Goal: Find specific page/section: Find specific page/section

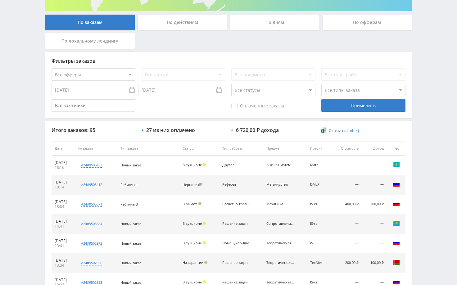
scroll to position [124, 0]
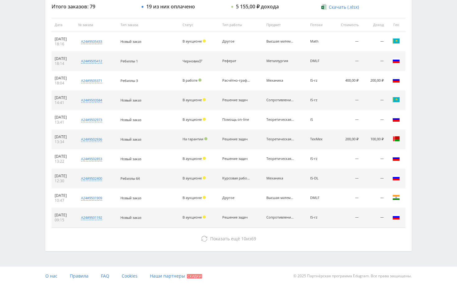
scroll to position [236, 0]
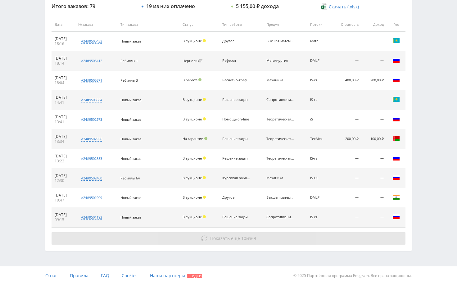
click at [364, 239] on button "Показать ещё 10 из 69" at bounding box center [229, 238] width 354 height 12
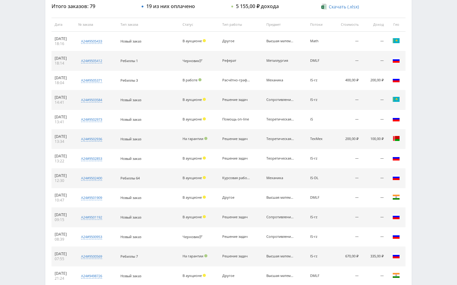
click at [418, 121] on div "Telegram-канал Инструменты База знаний Ваш менеджер: [PERSON_NAME] Alex Online …" at bounding box center [228, 122] width 457 height 717
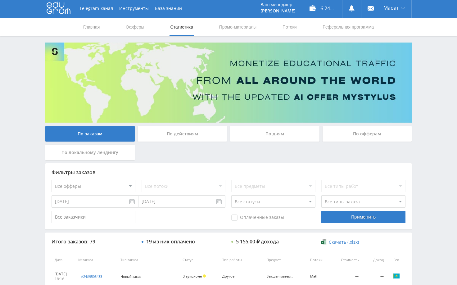
scroll to position [0, 0]
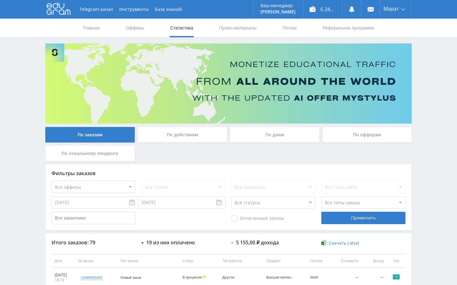
click at [428, 115] on div "Telegram-канал Инструменты База знаний Ваш менеджер: [PERSON_NAME] Alex Online …" at bounding box center [228, 260] width 457 height 521
click at [427, 58] on div "Telegram-канал Инструменты База знаний Ваш менеджер: [PERSON_NAME] Alex Online …" at bounding box center [228, 260] width 457 height 521
click at [451, 149] on div "Telegram-канал Инструменты База знаний Ваш менеджер: [PERSON_NAME] Alex Online …" at bounding box center [228, 260] width 457 height 521
